Goal: Connect with others: Connect with others

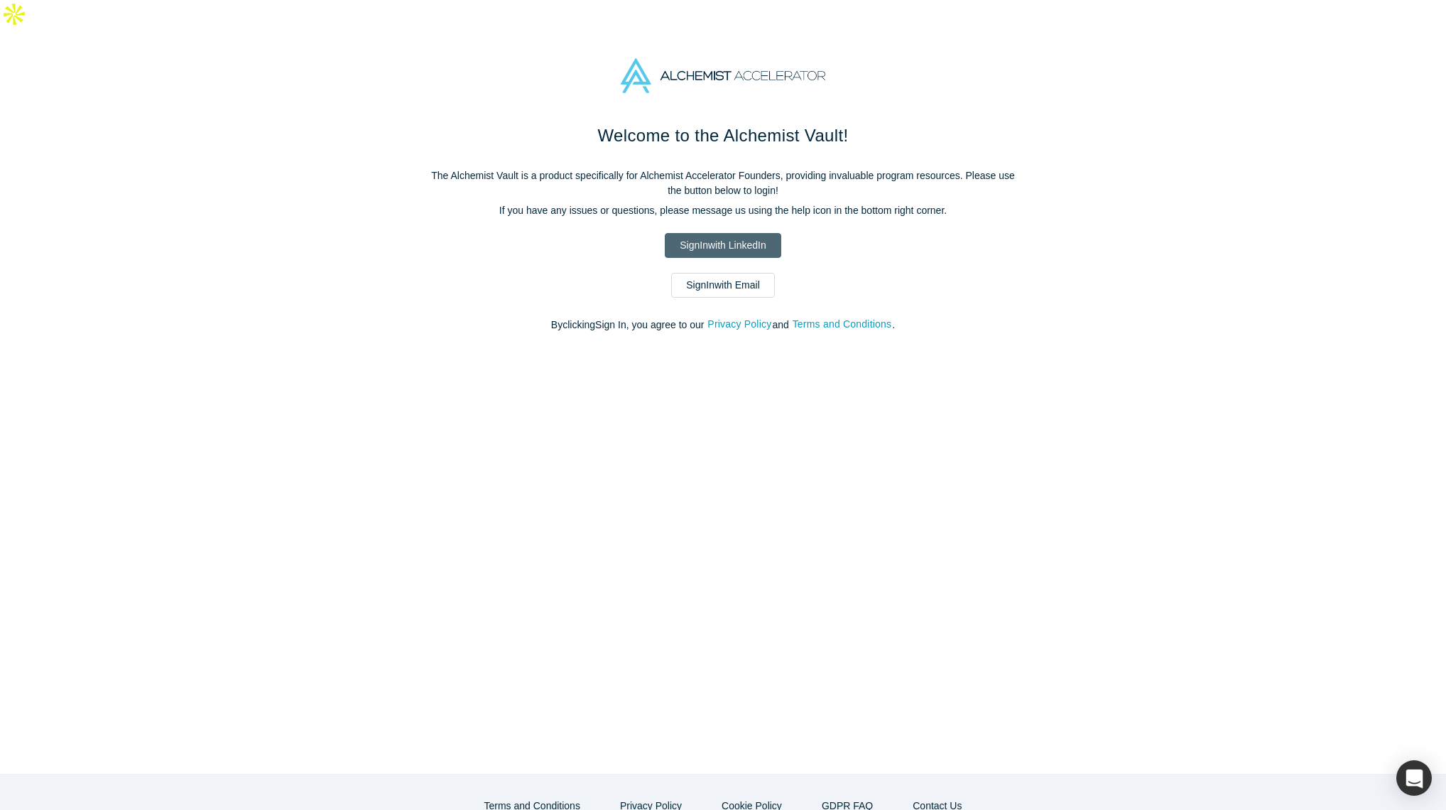
click at [758, 233] on link "Sign In with LinkedIn" at bounding box center [723, 245] width 116 height 25
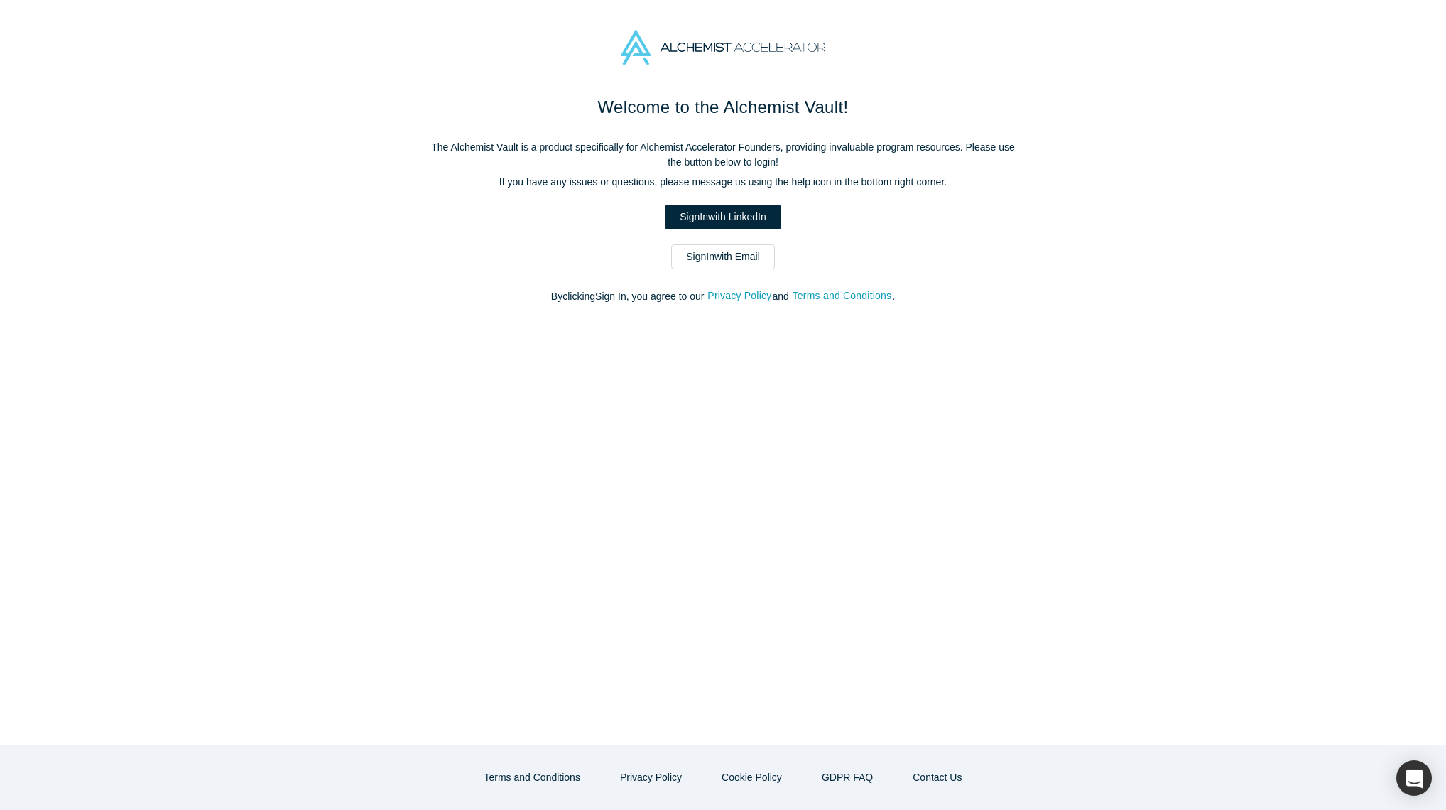
click at [730, 256] on link "Sign In with Email" at bounding box center [723, 256] width 104 height 25
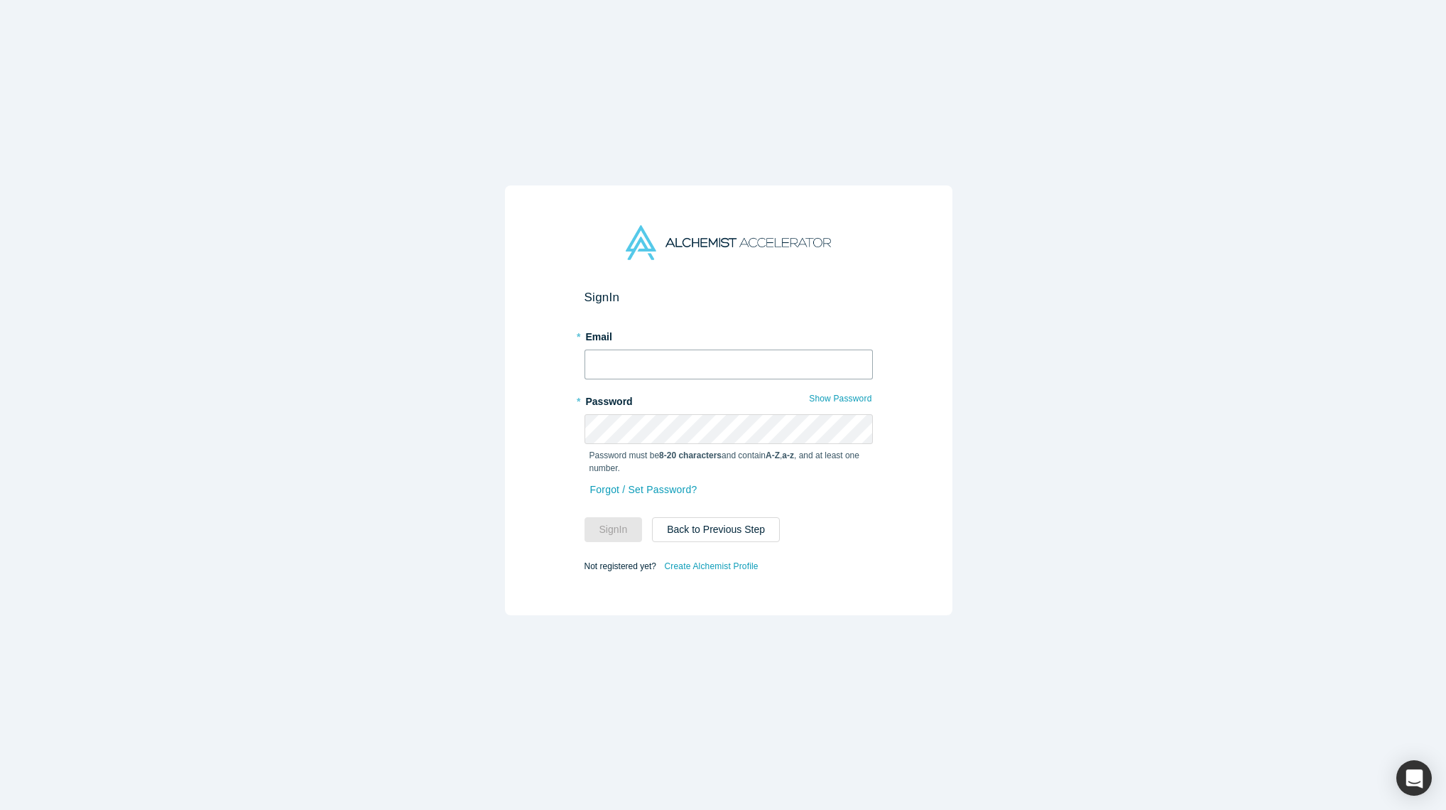
type input "[EMAIL_ADDRESS][PERSON_NAME][DOMAIN_NAME]"
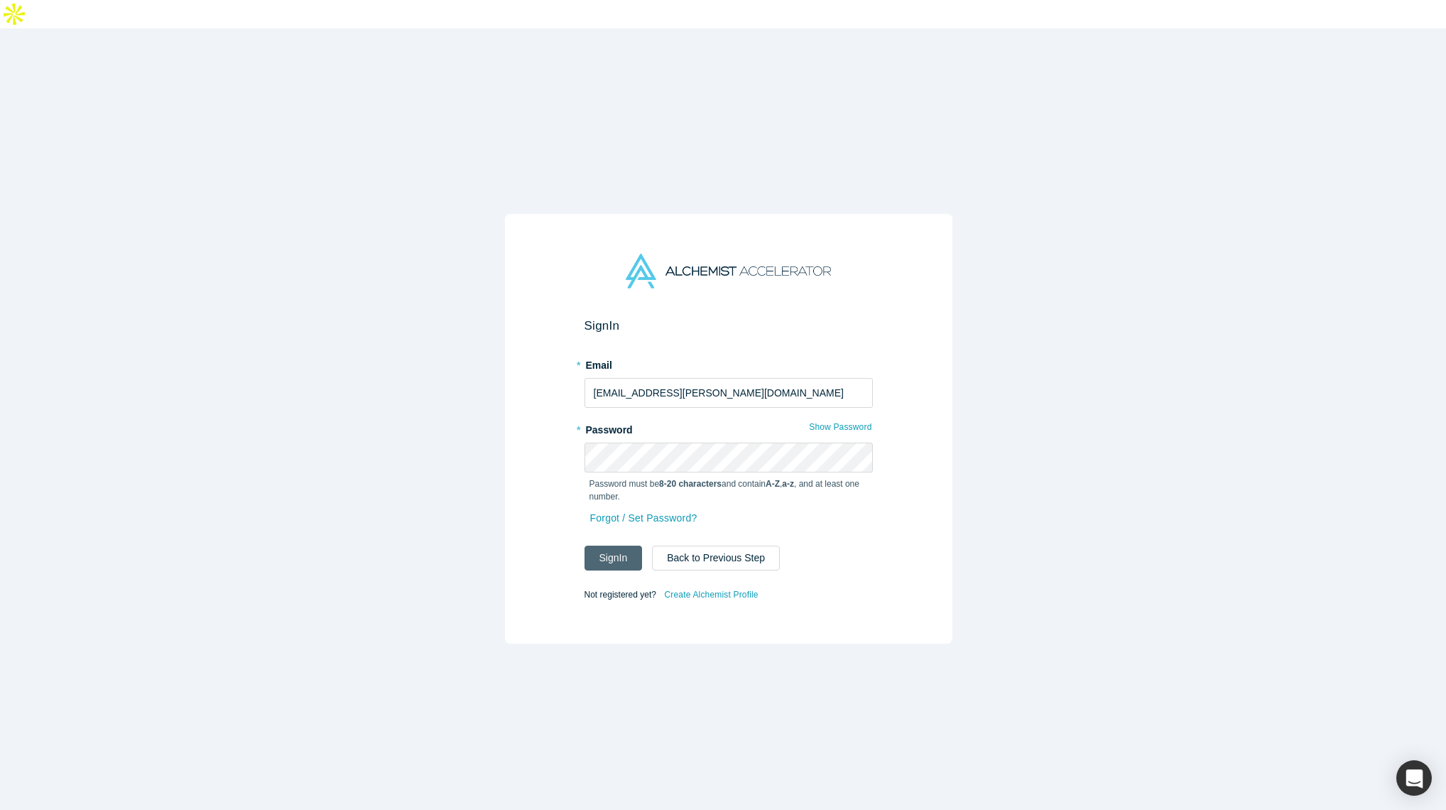
click at [619, 546] on button "Sign In" at bounding box center [614, 558] width 58 height 25
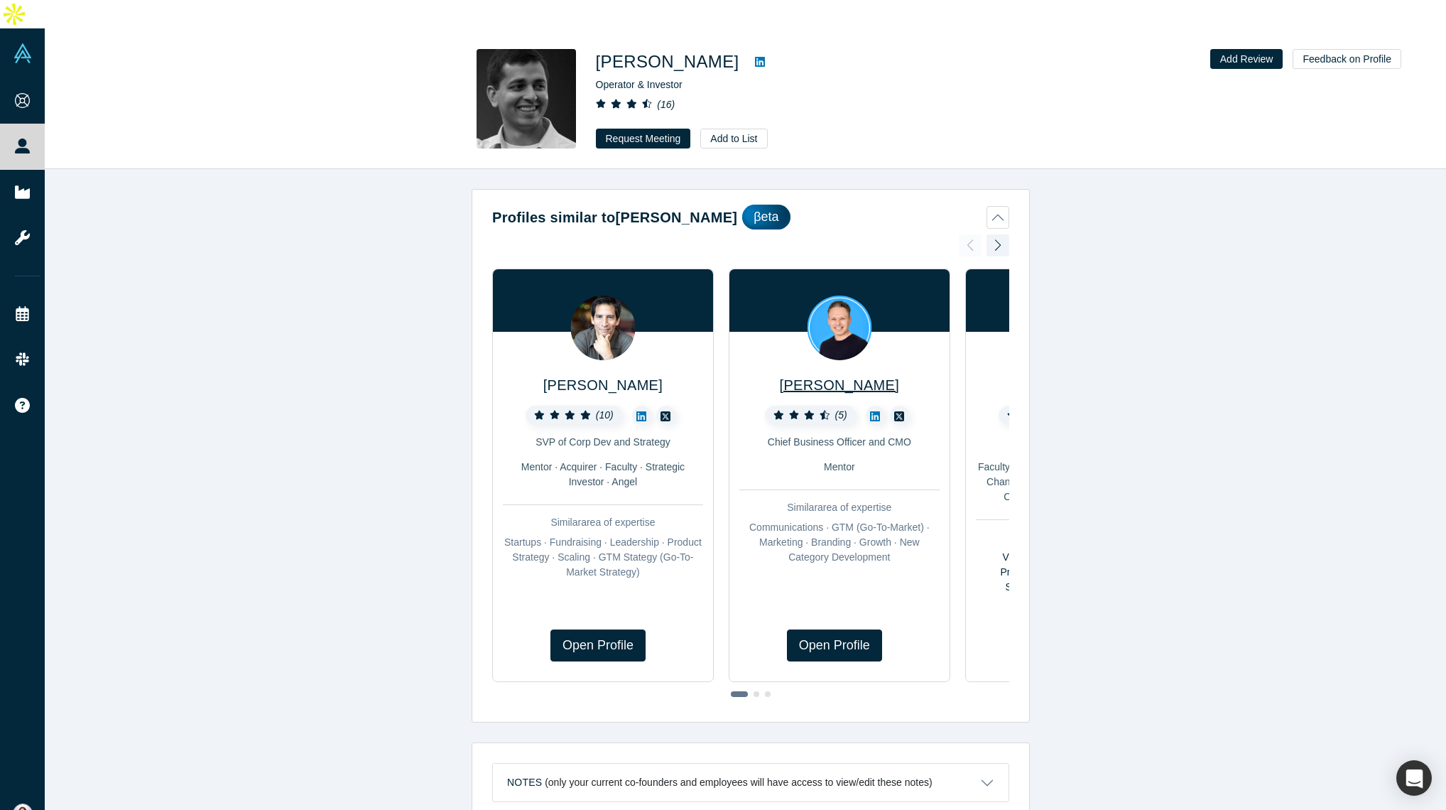
click at [832, 377] on span "Robin Daniels" at bounding box center [839, 385] width 119 height 16
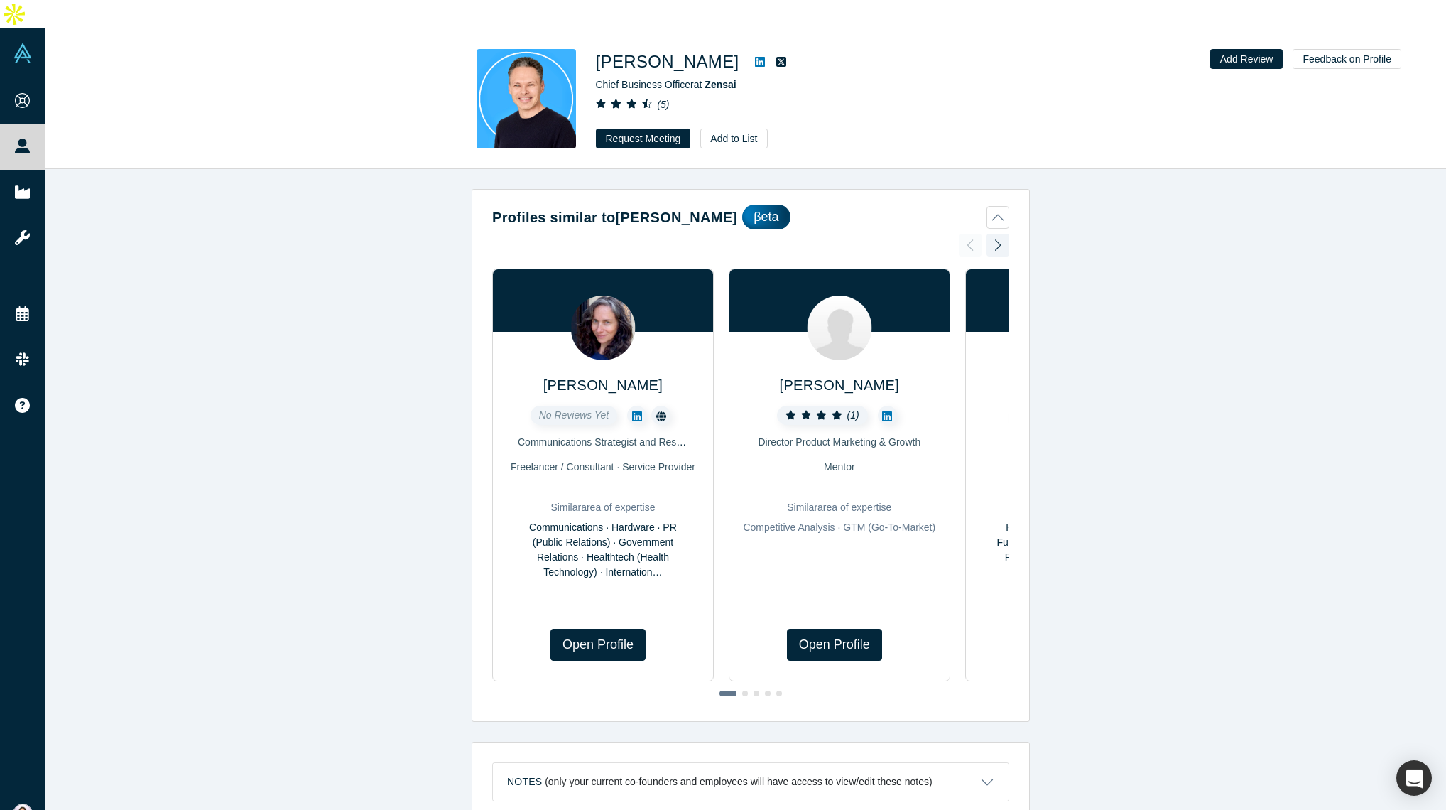
click at [755, 57] on icon at bounding box center [760, 62] width 10 height 10
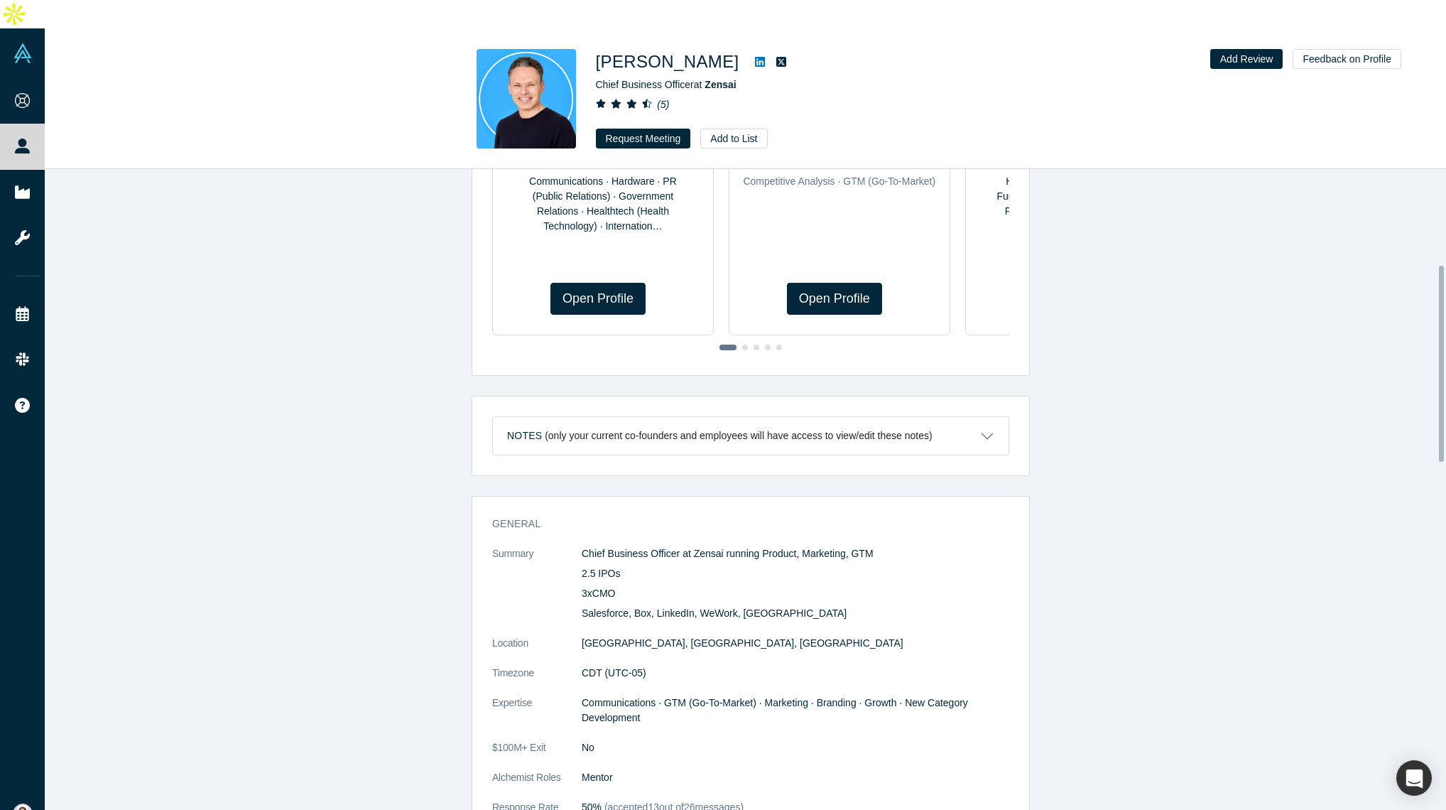
scroll to position [326, 0]
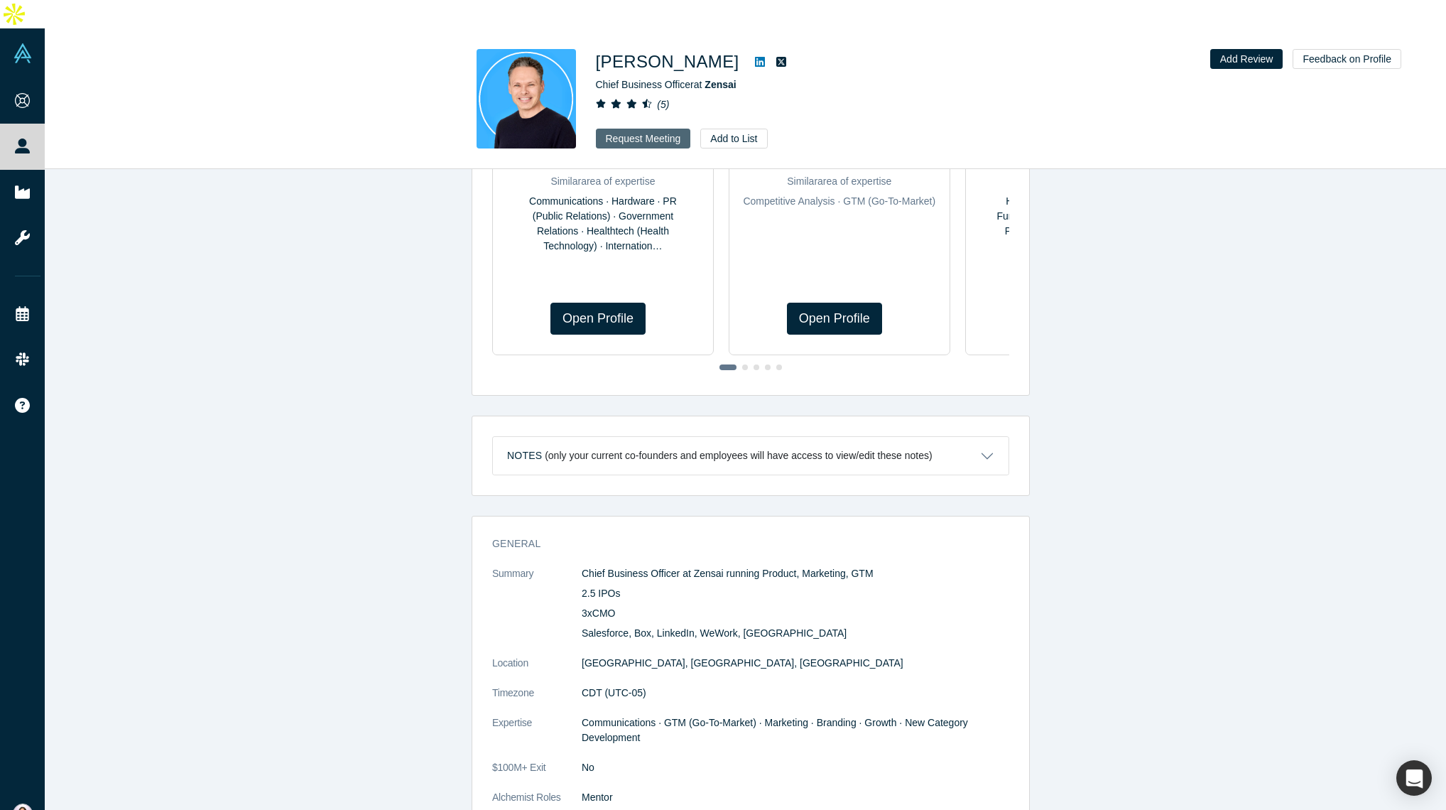
click at [629, 129] on button "Request Meeting" at bounding box center [643, 139] width 95 height 20
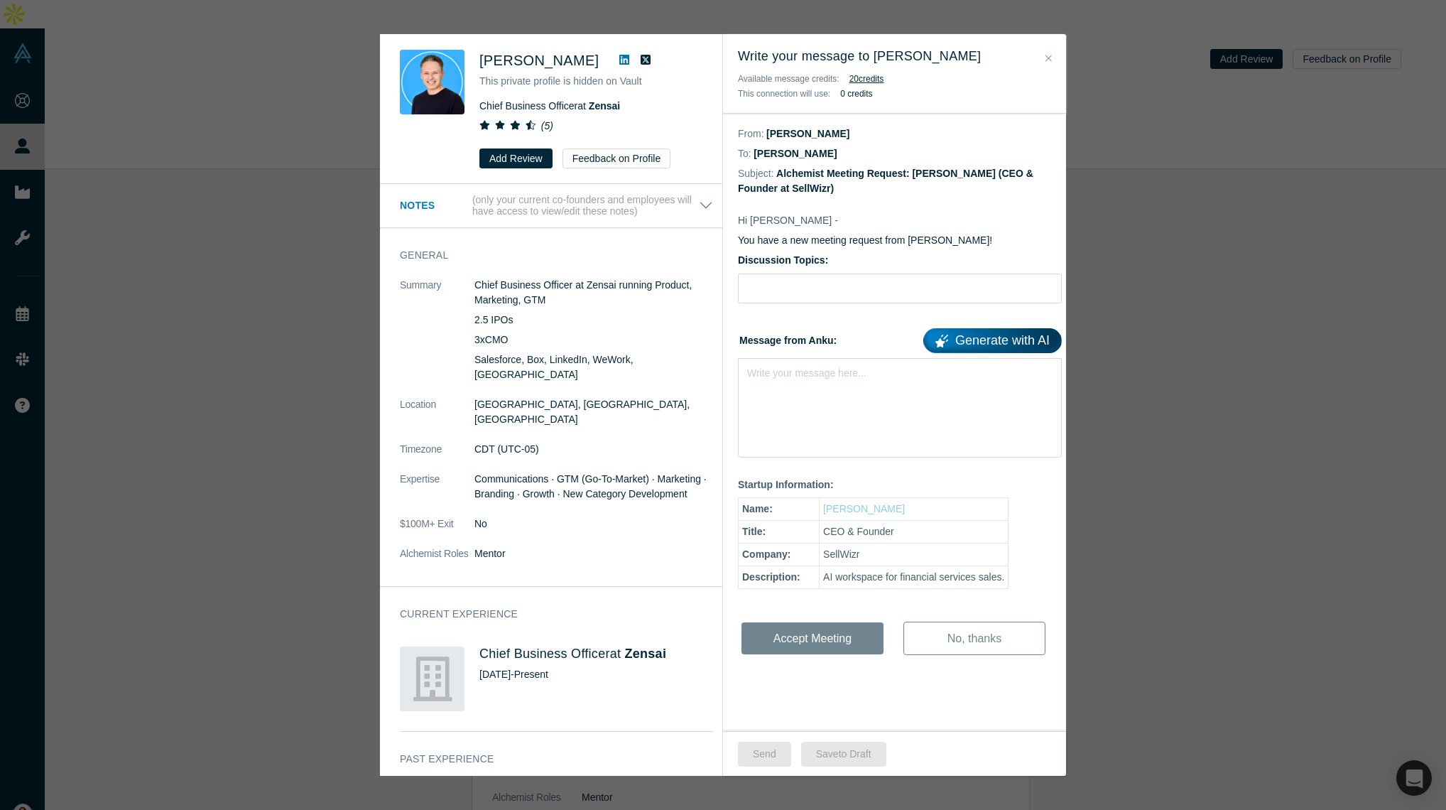
click at [946, 336] on link "Generate with AI" at bounding box center [993, 340] width 139 height 25
click at [1045, 56] on button "Close" at bounding box center [1048, 58] width 15 height 16
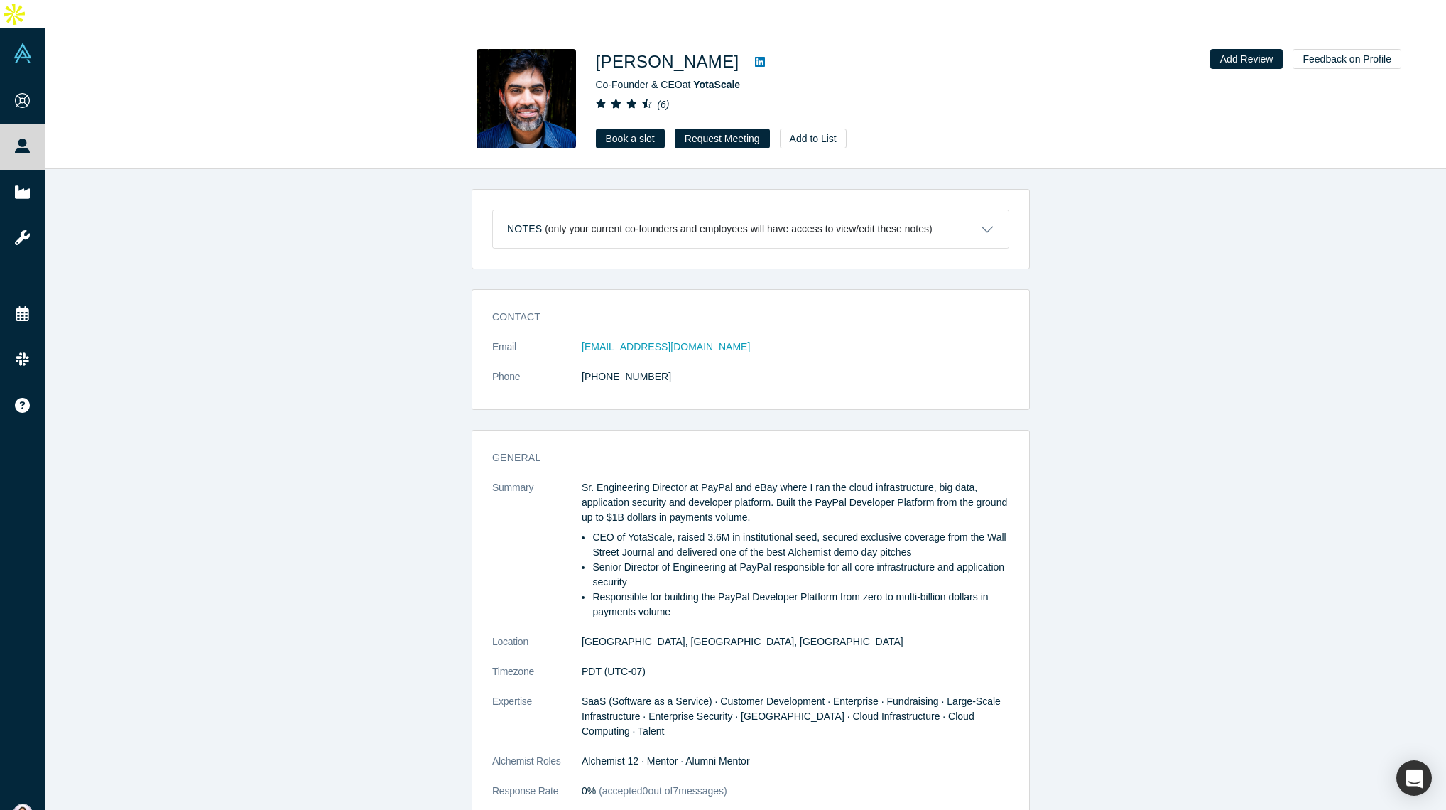
click at [755, 56] on icon at bounding box center [760, 61] width 10 height 11
click at [638, 129] on link "Book a slot" at bounding box center [630, 139] width 69 height 20
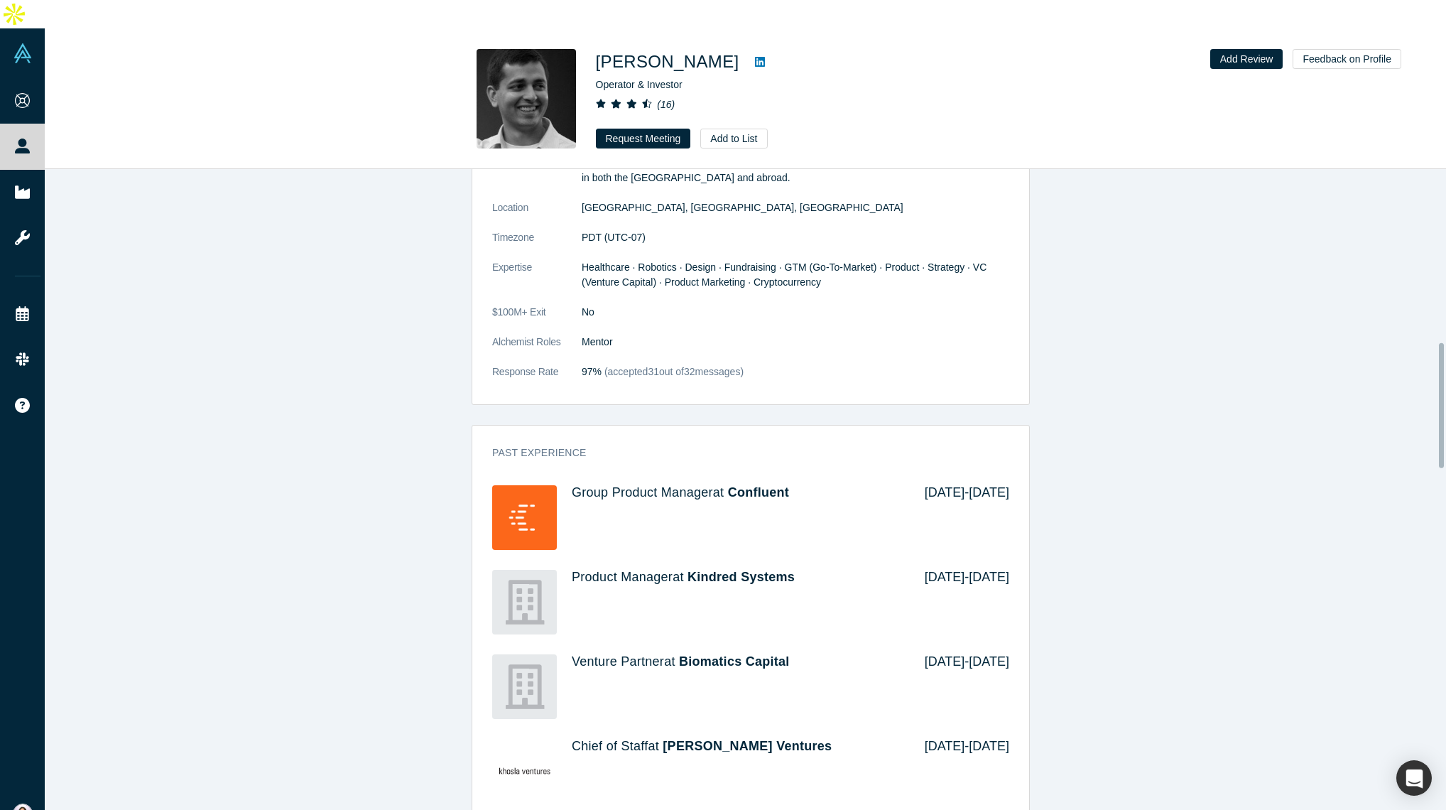
scroll to position [926, 0]
click at [755, 57] on icon at bounding box center [760, 62] width 10 height 10
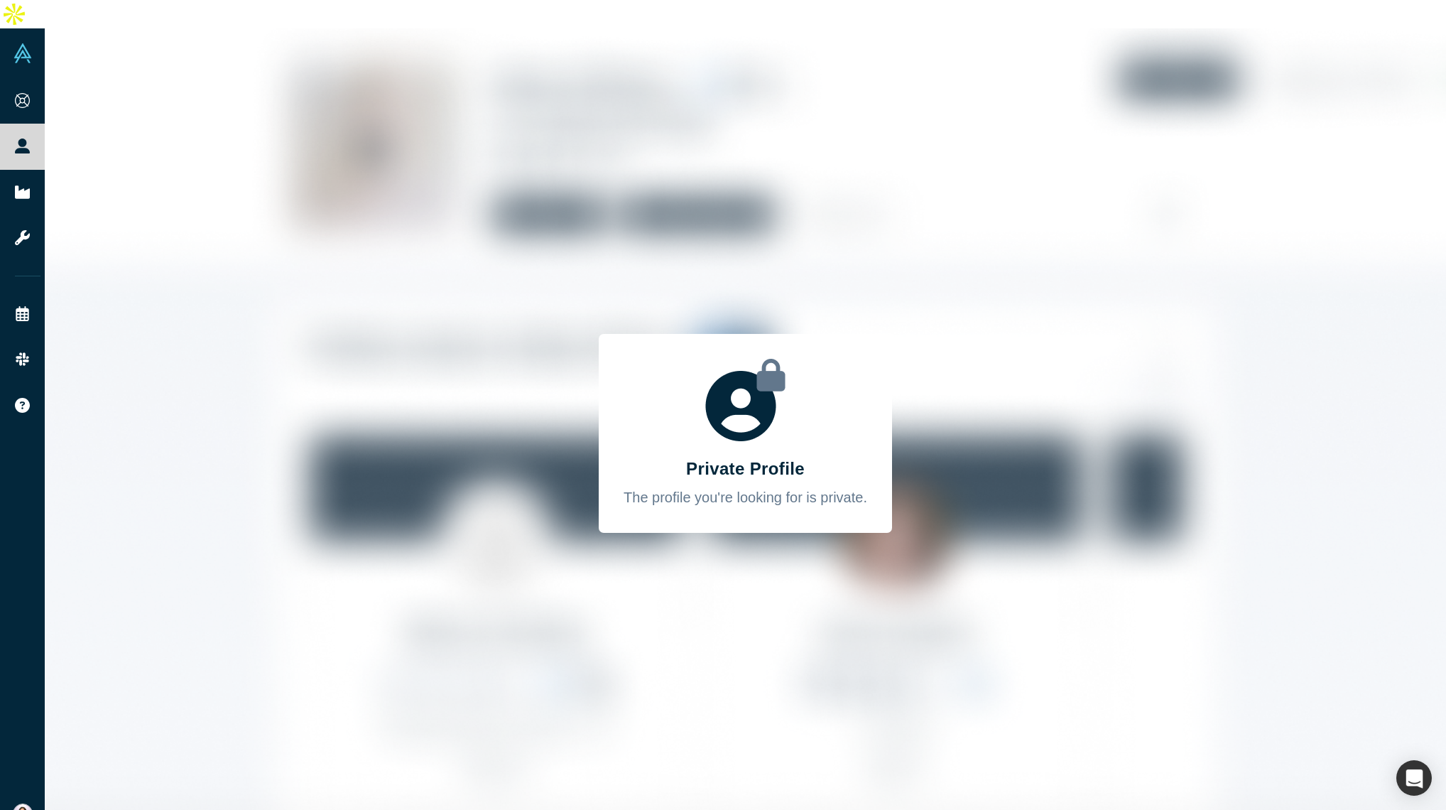
click at [293, 194] on div "Private Profile The profile you're looking for is private." at bounding box center [746, 433] width 1402 height 810
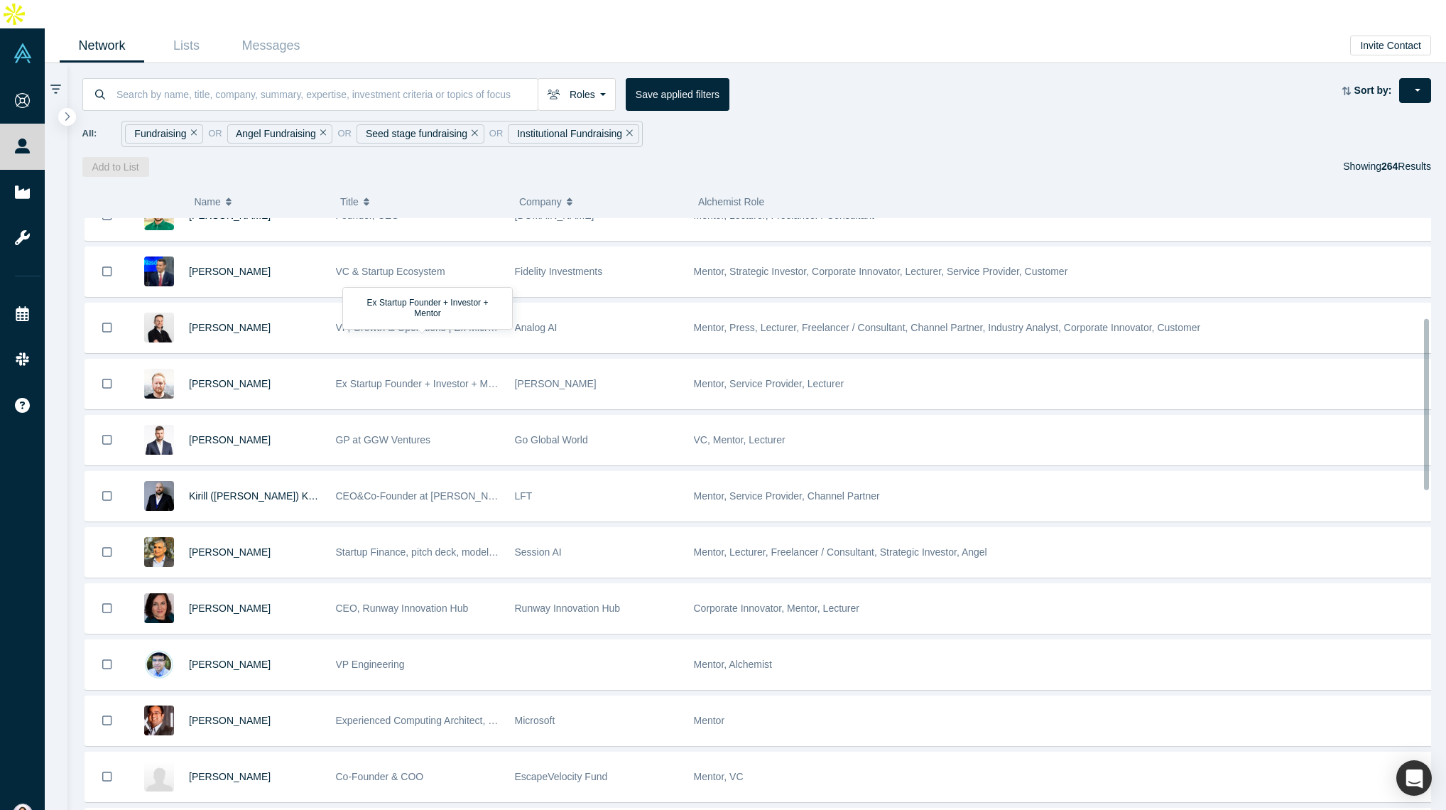
scroll to position [367, 0]
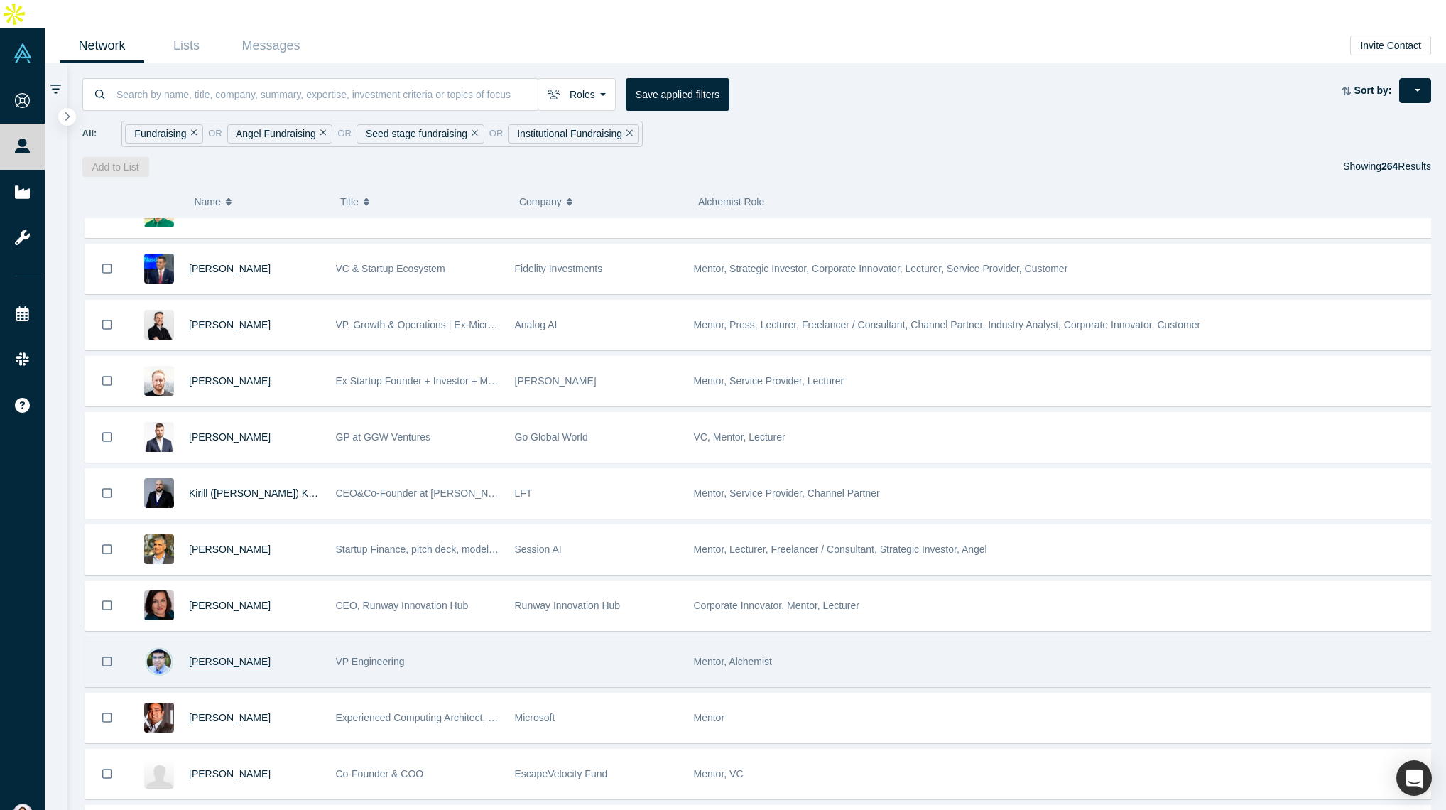
click at [209, 656] on span "Nishant Doshi" at bounding box center [230, 661] width 82 height 11
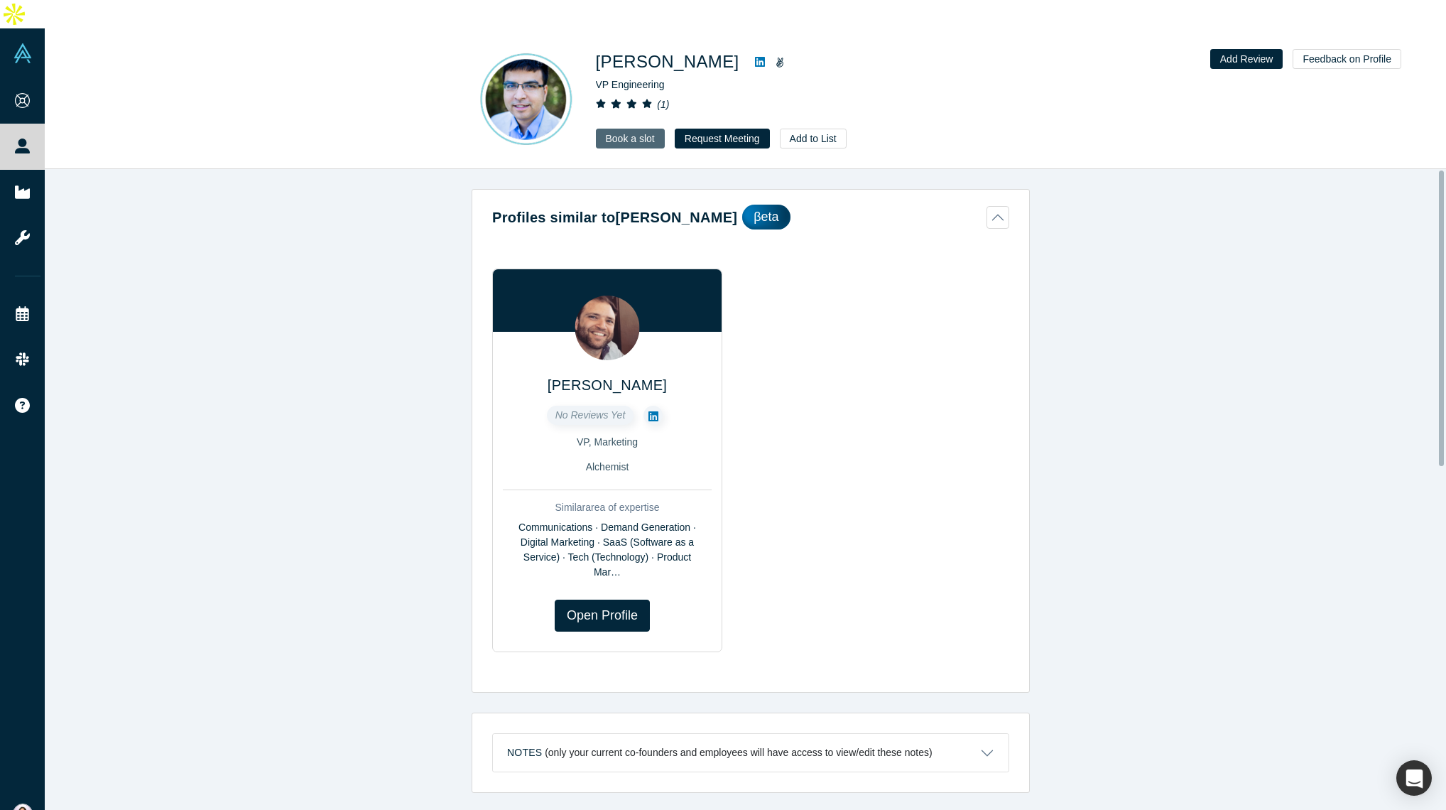
click at [644, 129] on link "Book a slot" at bounding box center [630, 139] width 69 height 20
click at [755, 56] on icon at bounding box center [760, 61] width 10 height 11
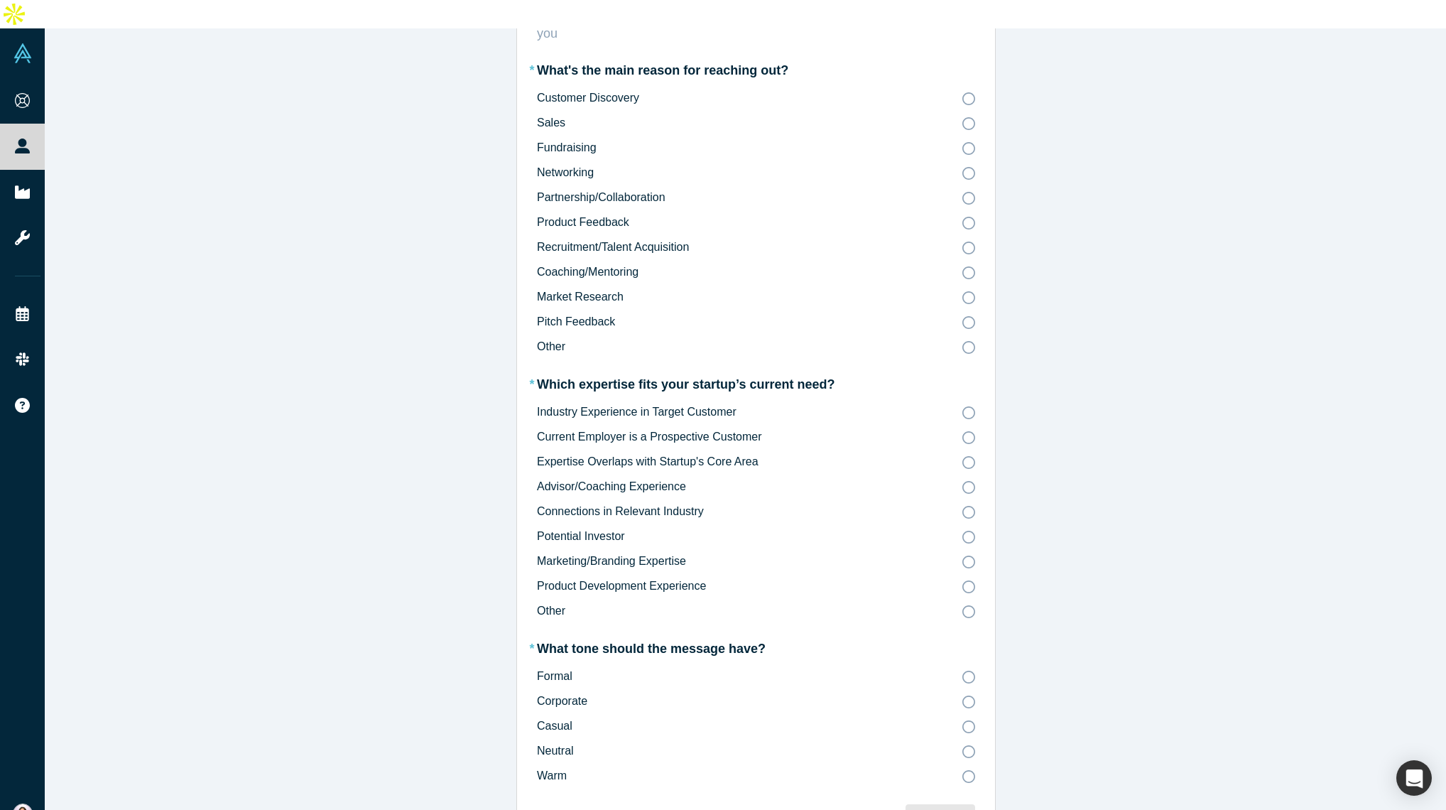
scroll to position [172, 0]
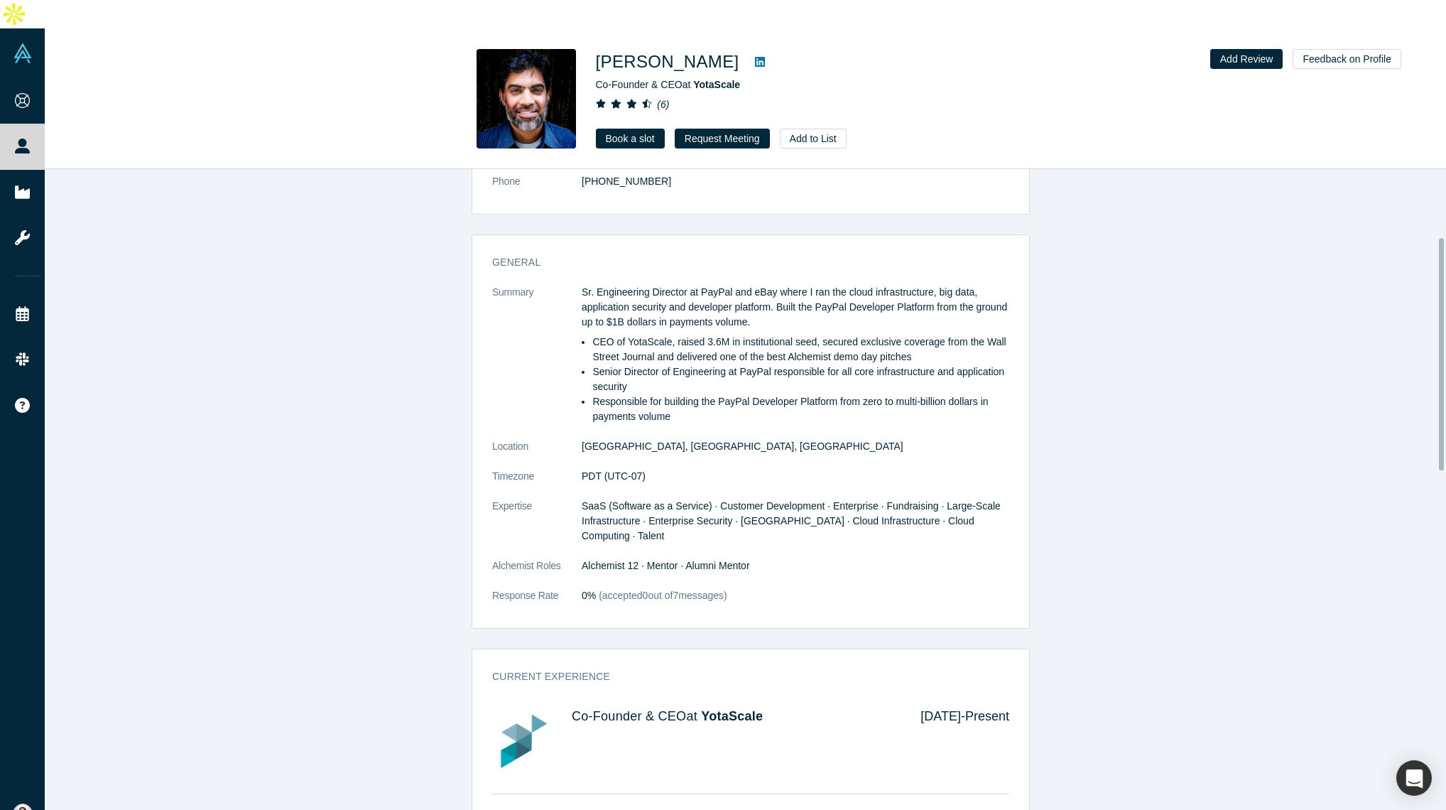
scroll to position [238, 0]
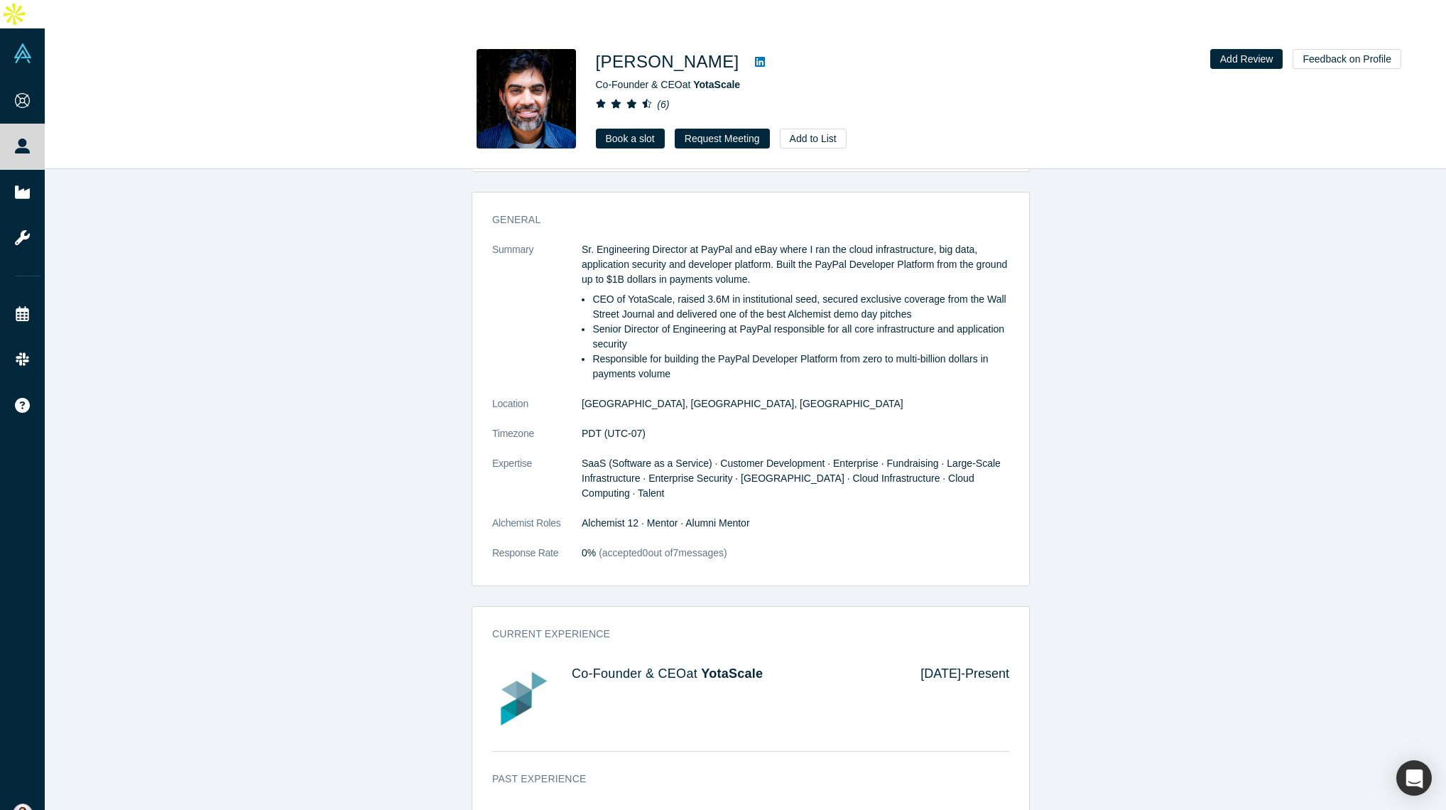
click at [755, 57] on icon at bounding box center [760, 62] width 10 height 10
